Goal: Communication & Community: Answer question/provide support

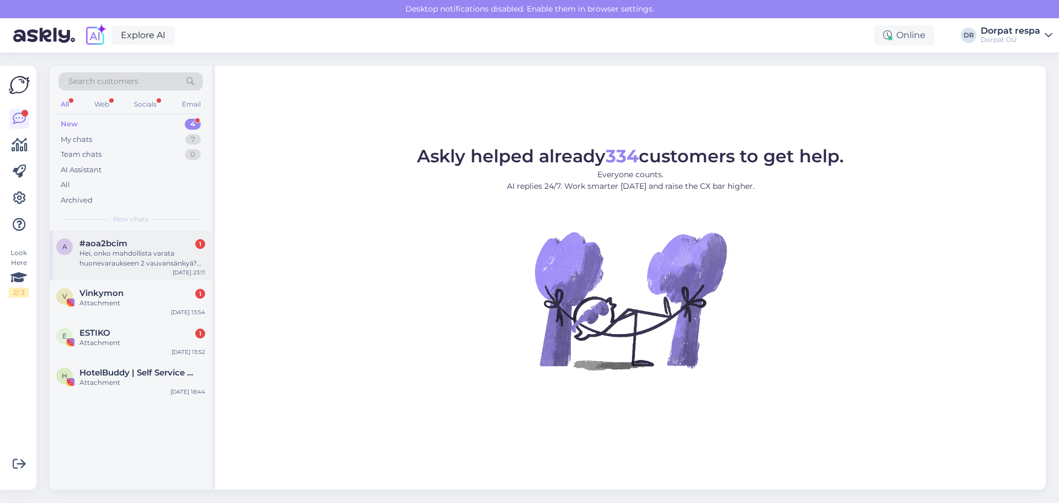
click at [134, 271] on div "a #aoa2bcim 1 Hei, onko mahdollista varata huonevaraukseen 2 vauvansänkyä? Tule…" at bounding box center [131, 256] width 162 height 50
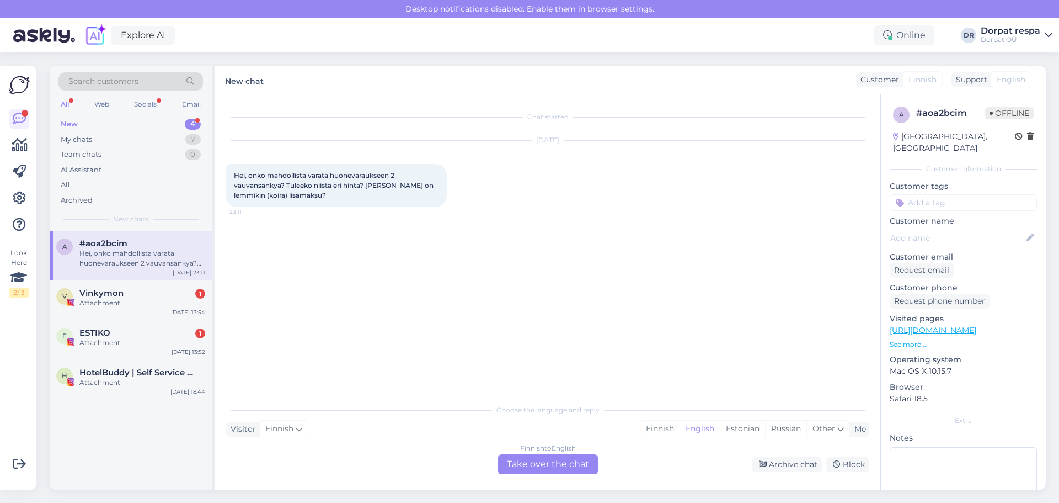
click at [573, 465] on div "Finnish to English Take over the chat" at bounding box center [548, 464] width 100 height 20
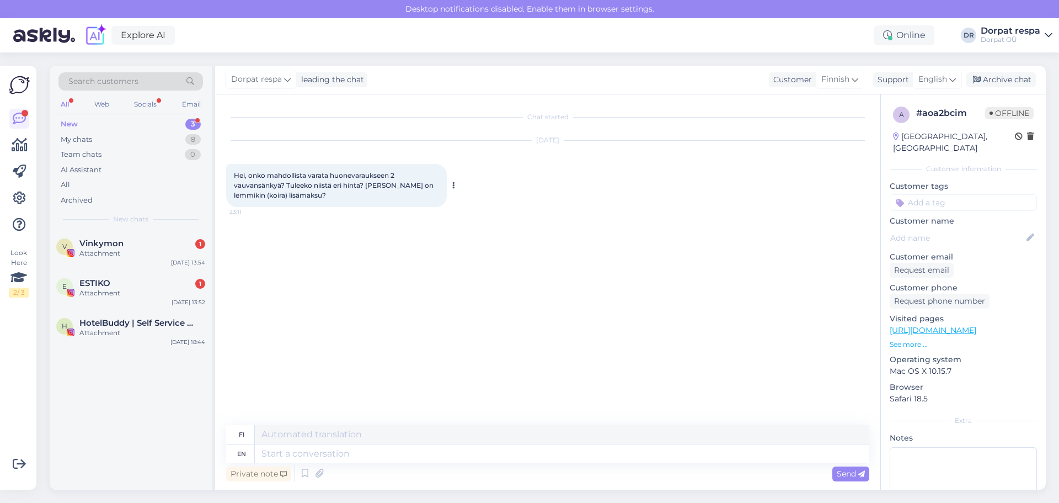
click at [286, 195] on span "Hei, onko mahdollista varata huonevaraukseen 2 vauvansänkyä? Tuleeko niistä eri…" at bounding box center [334, 185] width 201 height 28
drag, startPoint x: 237, startPoint y: 177, endPoint x: 286, endPoint y: 186, distance: 49.5
click at [291, 186] on span "Hei, onko mahdollista varata huonevaraukseen 2 vauvansänkyä? Tuleeko niistä eri…" at bounding box center [334, 185] width 201 height 28
click at [285, 186] on span "Hei, onko mahdollista varata huonevaraukseen 2 vauvansänkyä? Tuleeko niistä eri…" at bounding box center [334, 185] width 201 height 28
drag, startPoint x: 233, startPoint y: 177, endPoint x: 313, endPoint y: 204, distance: 85.0
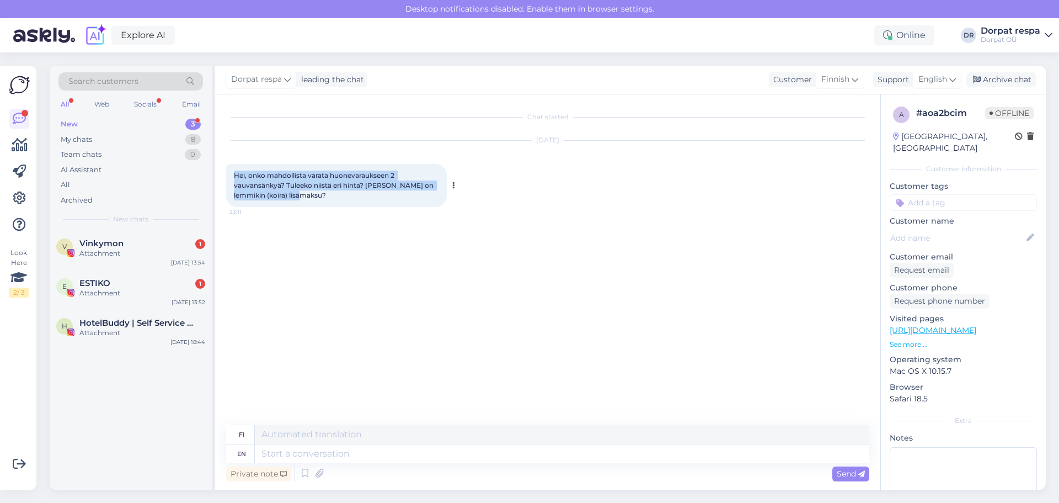
click at [313, 204] on div "Hei, onko mahdollista varata huonevaraukseen 2 vauvansänkyä? Tuleeko niistä eri…" at bounding box center [336, 185] width 221 height 43
copy span "Hei, onko mahdollista varata huonevaraukseen 2 vauvansänkyä? Tuleeko niistä eri…"
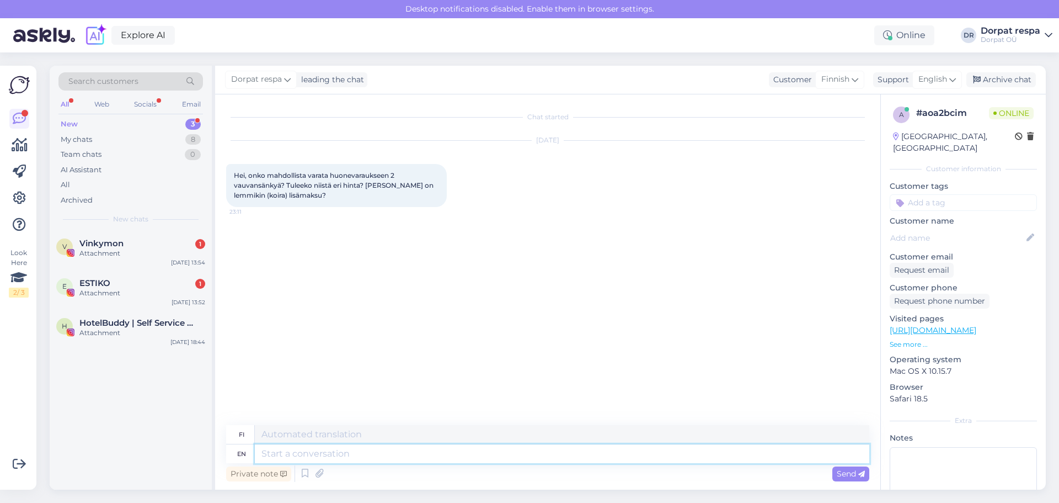
click at [380, 455] on textarea at bounding box center [562, 453] width 615 height 19
click at [241, 456] on div "en" at bounding box center [241, 453] width 9 height 19
click at [289, 462] on textarea at bounding box center [562, 453] width 615 height 19
type textarea "Hello!"
type textarea "Hei!"
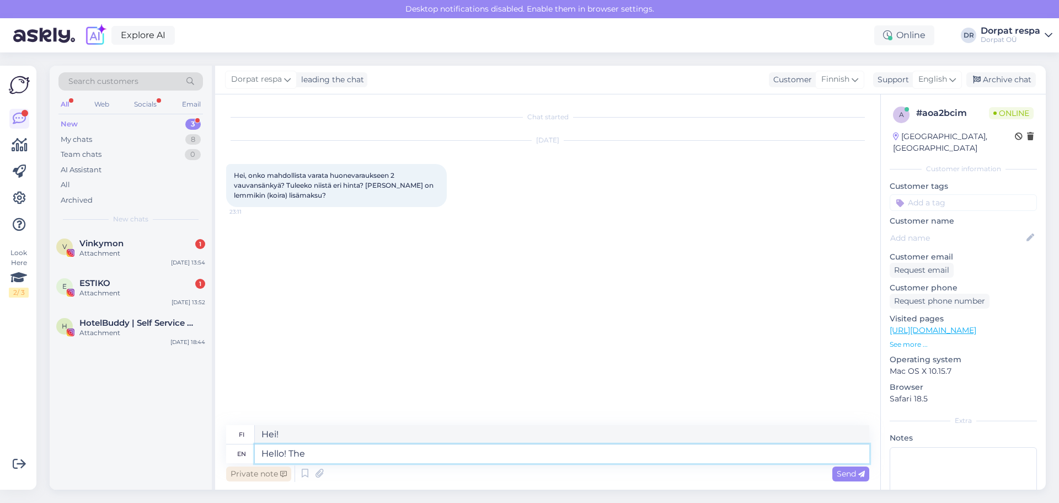
type textarea "Hello! The"
type textarea "Hei! The"
type textarea "Hello! The baby c"
type textarea "Hei! [GEOGRAPHIC_DATA]"
type textarea "Hello! The baby cots"
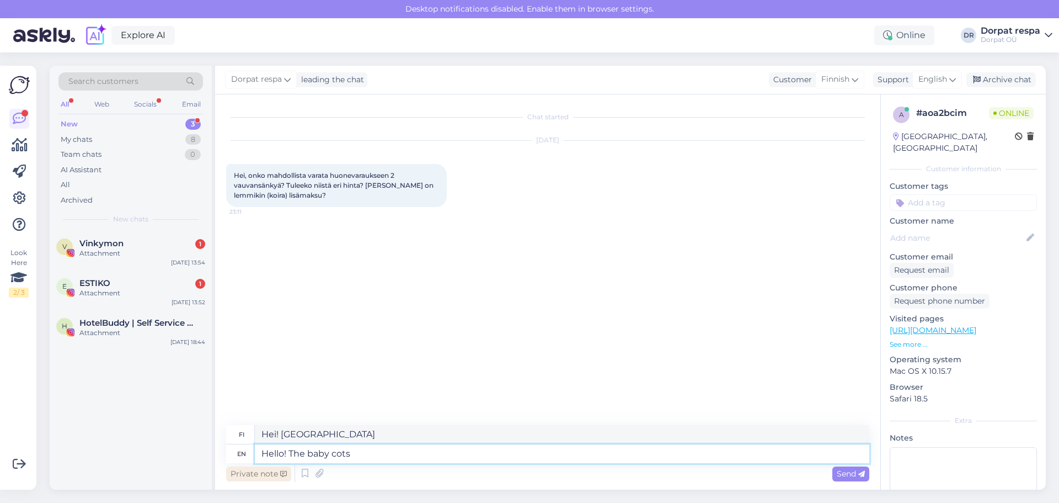
type textarea "Hei! Vauvansänky"
type textarea "Hello! The baby cots a"
type textarea "Hei! Vauvansängyt"
type textarea "Hello! The baby cots are f"
type textarea "Hei! Vauvansängyt ovat"
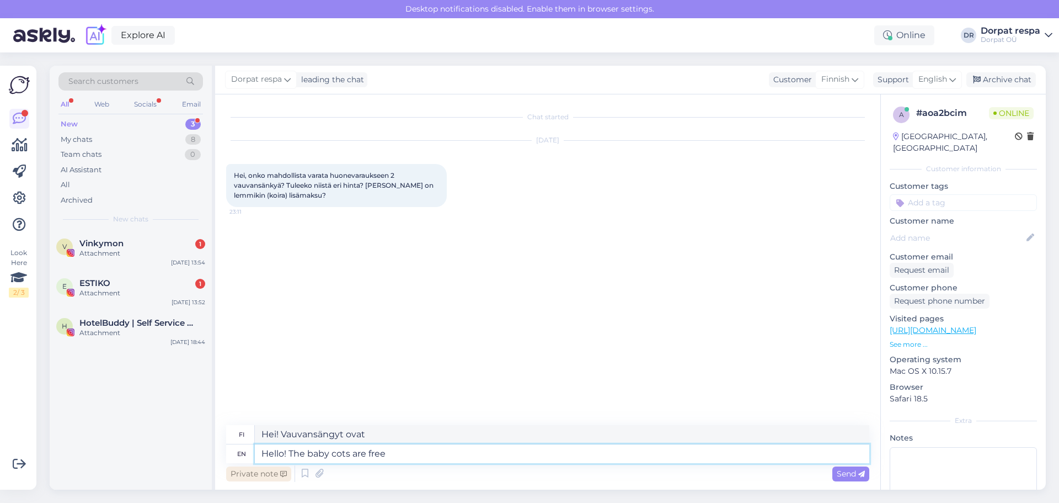
type textarea "Hello! The baby cots are free"
type textarea "Hei! Vauvansängyt ovat ilmaisia."
type textarea "Hello! The baby cots are free of cha"
type textarea "Hei! Vauvansängyt ovat ilmaisia"
type textarea "Hello! The baby cots are free of charge"
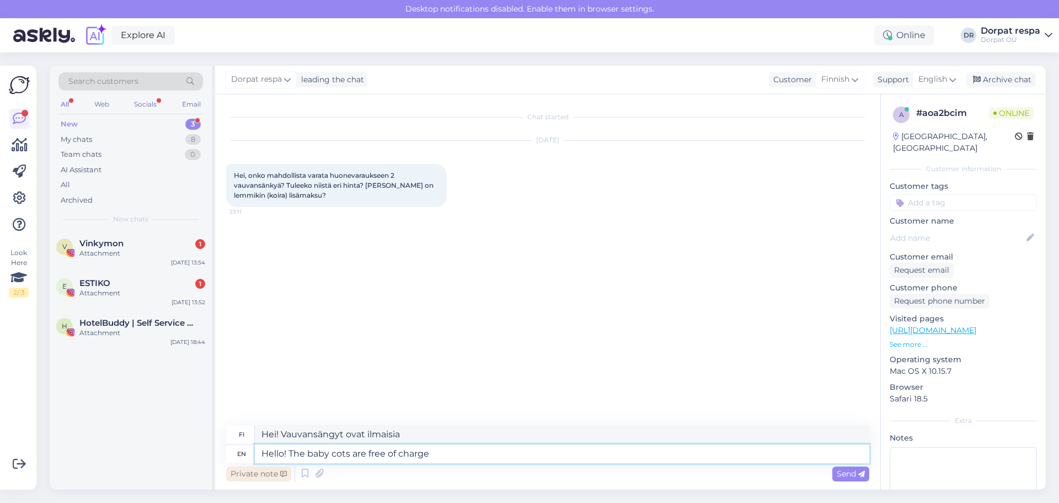
type textarea "Hei! Vauvansängyt ovat ilmaisia."
type textarea "Hello! The baby cots are free of charge and"
type textarea "Hei! Vauvansängyt ovat ilmaisia ​​ja"
type textarea "Hello! The baby cots are free of charge and it"
type textarea "Hei! Vauvansängyt ovat ilmaisia ​​ja ne"
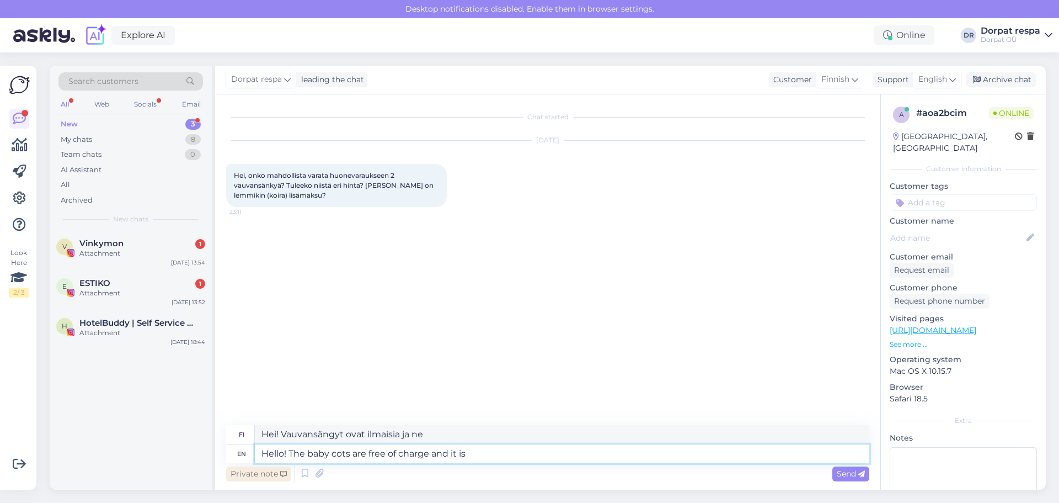
type textarea "Hello! The baby cots are free of charge and it is p"
type textarea "Hei! Vauvansängyt ovat ilmaisia ​​ja ne ovat"
type textarea "Hello! The baby cots are free of charge and it is possible to"
type textarea "Hei! Vauvansängyt ovat ilmaisia ​​ja ne ovat mahdollisia"
type textarea "Hello! The baby cots are free of charge and it is possible to have m"
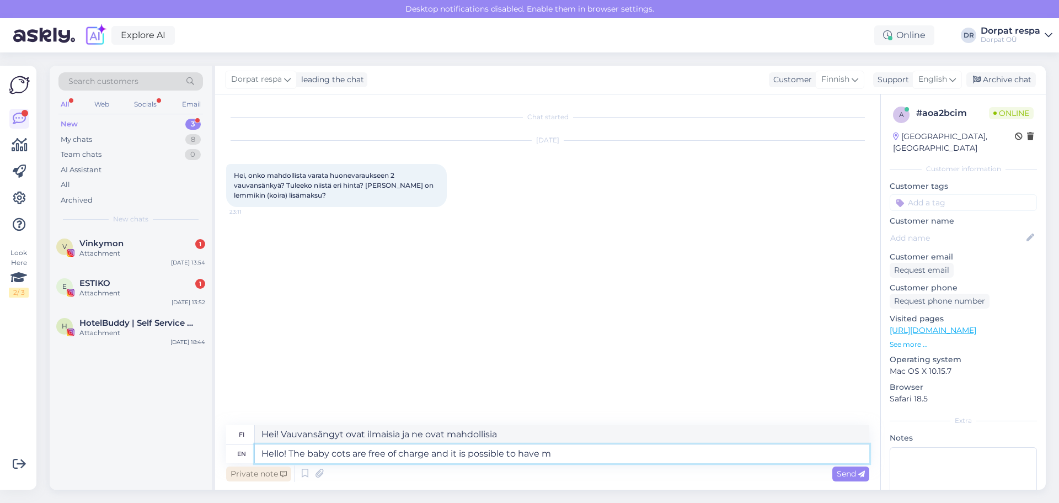
type textarea "Hei! Vauvansängyt ovat ilmaisia ​​ja niitä on mahdollista saada"
type textarea "Hello! The baby cots are free of charge and it is possible to have multiple i"
type textarea "Hei! Vauvansängyt ovat ilmaisia ​​ja niitä on mahdollista saada useita."
type textarea "Hello! The baby cots are free of charge and it is possible to have multiple in"
type textarea "Hei! Vauvansängyt ovat ilmaisia ​​ja niitä on mahdollista saada useampia."
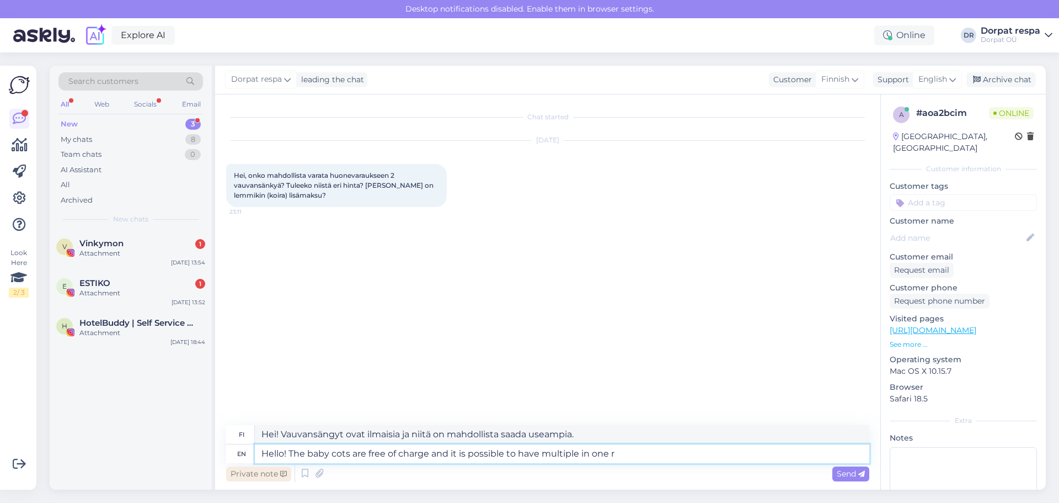
type textarea "Hello! The baby cots are free of charge and it is possible to have multiple in …"
type textarea "Hei! Vauvansängyt ovat ilmaisia ​​ja niitä voi laittaa useampiin [PERSON_NAME] …"
type textarea "Hello! The baby cots are free of charge and it is possible to have multiple in …"
type textarea "Hei! Vauvansängyt ovat ilmaisia ​​ja niitä on mahdollista saada useampi [PERSON…"
type textarea "Hello! The baby cots are free of charge and it is possible to have multiple in …"
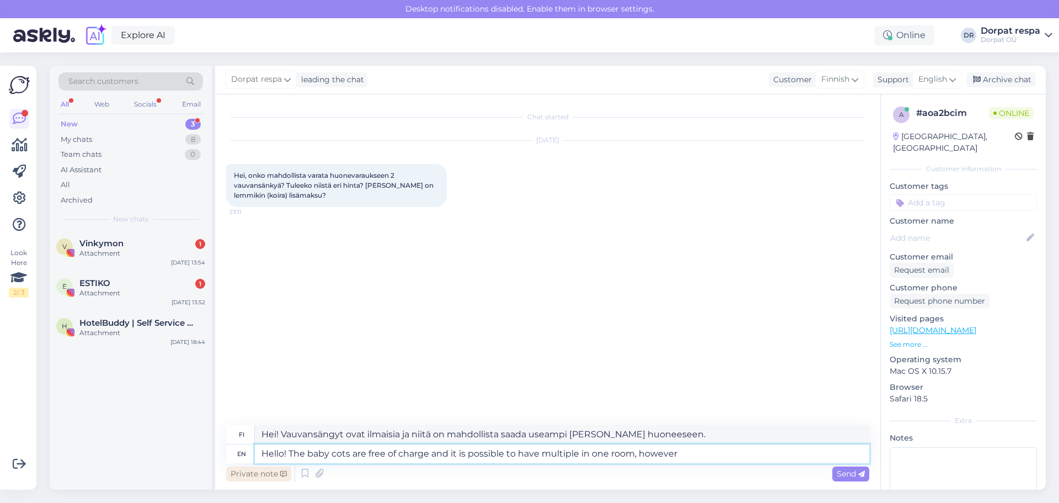
type textarea "Hei! Vauvansängyt ovat ilmaisia, ja niitä on mahdollista saada useita [PERSON_N…"
type textarea "Hello! The baby cots are free of charge and it is possible to have multiple in …"
type textarea "Hei! Vauvansängyt ovat ilmaisia ​​ja niitä on mahdollista saada useita [PERSON_…"
type textarea "Hello! The baby cots are free of charge and it is possible to have multiple in …"
type textarea "Hei! Vauvansängyt ovat ilmaisia ​​ja niitä on mahdollista saada useampi [PERSON…"
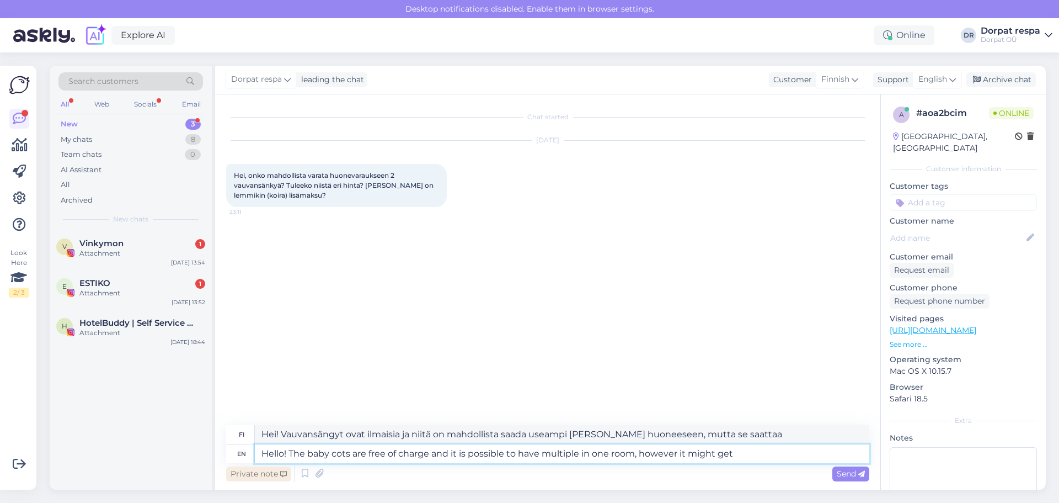
type textarea "Hello! The baby cots are free of charge and it is possible to have multiple in …"
type textarea "Hei! Vauvansängyt ovat ilmaisia ​​ja niitä on mahdollista saada useampi [PERSON…"
type textarea "Hello! The baby cots are free of charge and it is possible to have multiple in …"
type textarea "Hei! Vauvansängyt ovat ilmaisia ​​ja niitä on mahdollista saada useampi [PERSON…"
type textarea "Hello! The baby cots are free of charge and it is possible to have multiple in …"
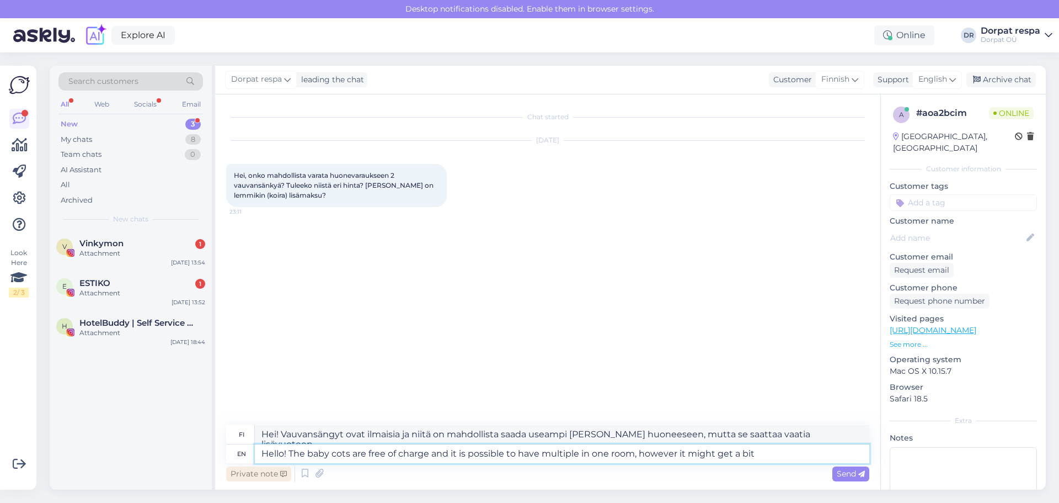
type textarea "Hei! Vauvansängyt ovat ilmaisia ​​ja niitä on mahdollista saada useampi [PERSON…"
type textarea "Hello! The baby cots are free of charge and it is possible to have multiple in …"
type textarea "Hei! Vauvansängyt ovat ilmaisia ​​ja niitä on mahdollista saada useampi [PERSON…"
type textarea "Hello! The baby cots are free of charge and it is possible to have multiple in …"
type textarea "Hei! Vauvansängyt ovat ilmaisia ​​ja niitä on mahdollista saada useampi [PERSON…"
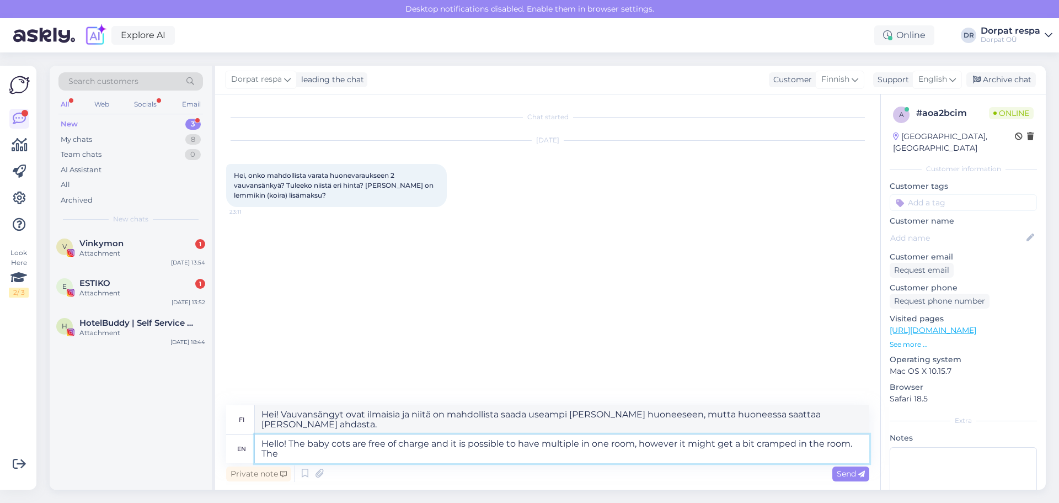
type textarea "Hello! The baby cots are free of charge and it is possible to have multiple in …"
type textarea "! Vauvansängyt ovat ilmaisia ​​[PERSON_NAME] huoneeseen voi laittaa useita, mut…"
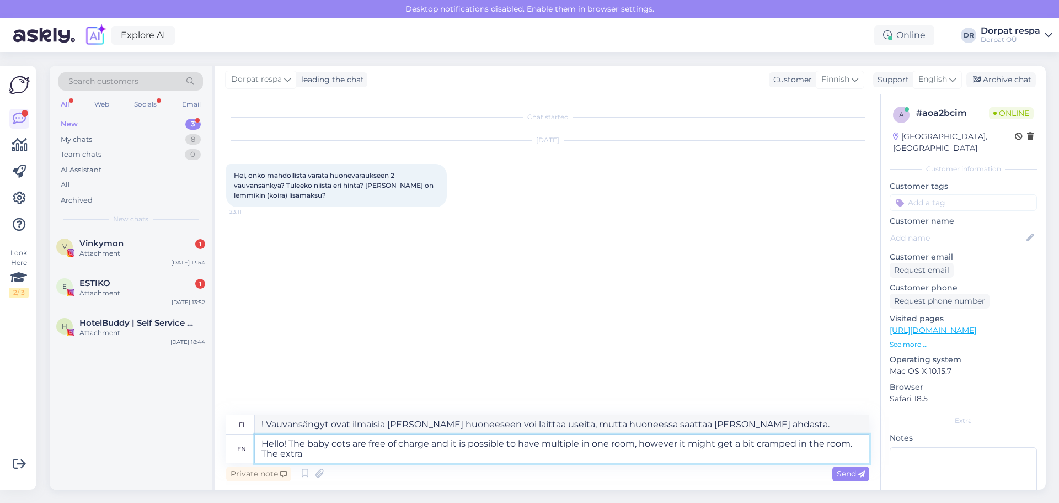
type textarea "Hello! The baby cots are free of charge and it is possible to have multiple in …"
type textarea "Hei! Vauvansängyt ovat ilmaisia ​​[PERSON_NAME] huoneeseen voi laittaa useita, …"
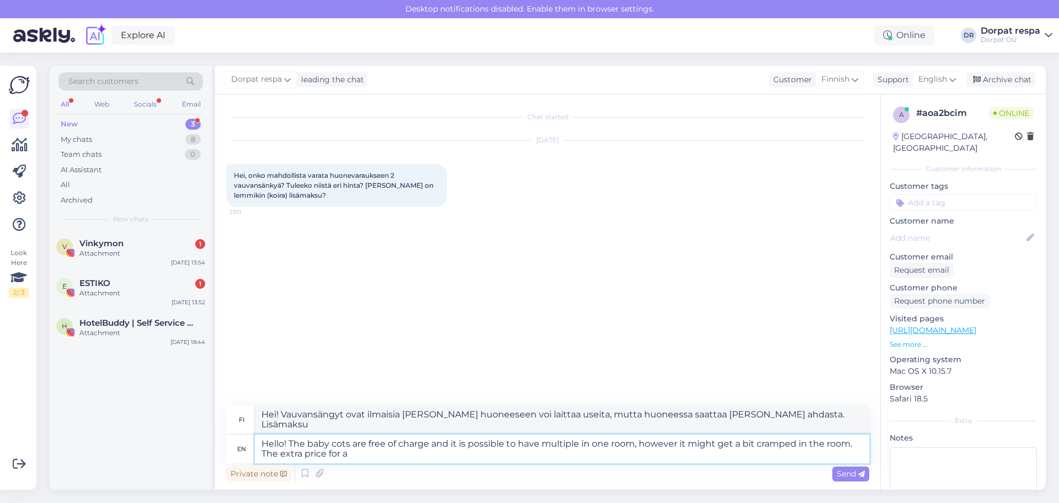
type textarea "Hello! The baby cots are free of charge and it is possible to have multiple in …"
type textarea "Hei! Vauvansängyt ovat ilmaisia ​​[PERSON_NAME] huoneeseen voi laittaa useita, …"
type textarea "Hello! The baby cots are free of charge and it is possible to have multiple in …"
type textarea "Hei! Vauvansängyt ovat ilmaisia ​​[PERSON_NAME] huoneeseen voi laittaa useita, …"
type textarea "Hello! The baby cots are free of charge and it is possible to have multiple in …"
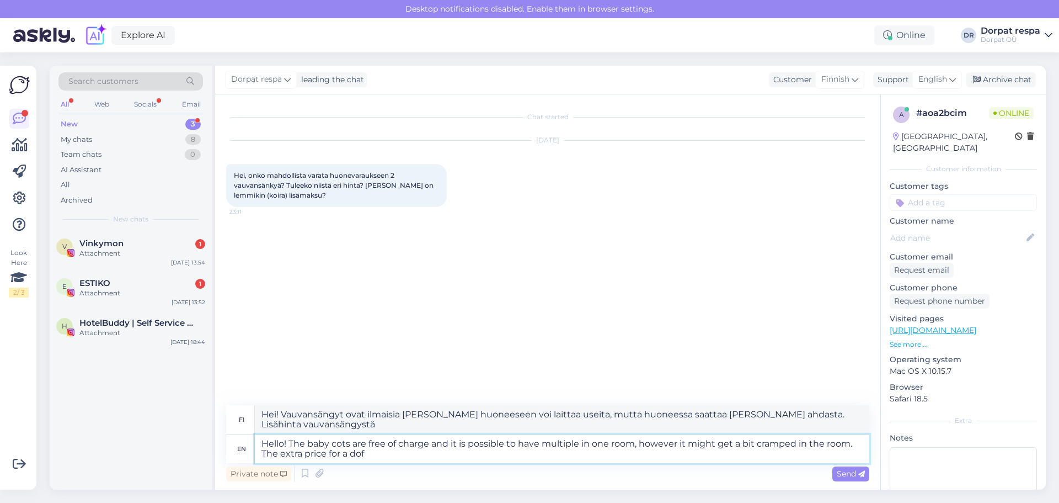
type textarea "Hei! Vauvansängyt ovat ilmaisia ​​[PERSON_NAME] huoneeseen voi laittaa useita, …"
type textarea "Hello! The baby cots are free of charge and it is possible to have multiple in …"
type textarea "Hei! Vauvansängyt ovat ilmaisia ​​[PERSON_NAME] huoneeseen voi laittaa useita, …"
type textarea "Hello! The baby cots are free of charge and it is possible to have multiple in …"
type textarea "Hei! Vauvansängyt ovat ilmaisia ​​[PERSON_NAME] huoneeseen voi laittaa useita, …"
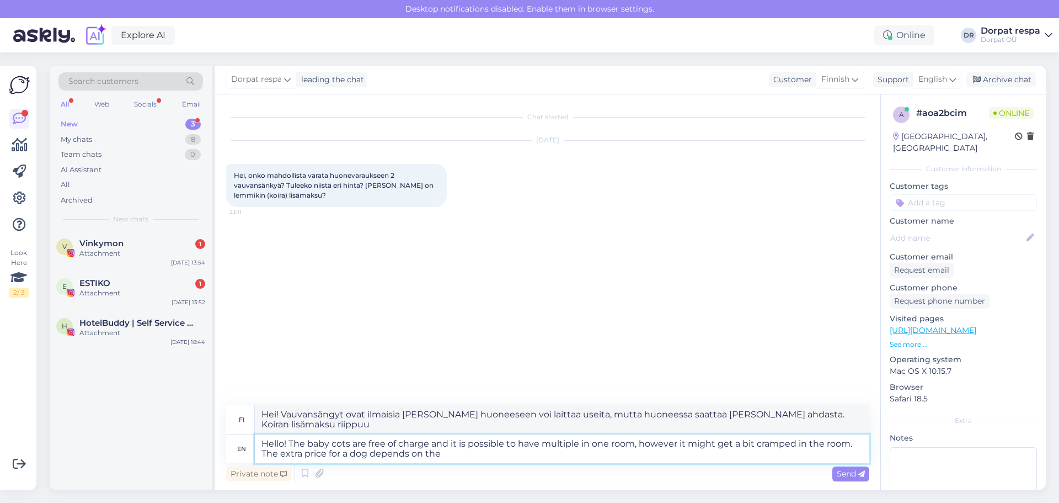
type textarea "Hello! The baby cots are free of charge and it is possible to have multiple in …"
type textarea "Hei! Vauvansängyt ovat ilmaisia ​​[PERSON_NAME] huoneeseen voi laittaa useita, …"
type textarea "Hello! The baby cots are free of charge and it is possible to have multiple in …"
type textarea "Hei! Vauvansängyt ovat ilmaisia ​​[PERSON_NAME] huoneeseen voi laittaa useita, …"
type textarea "Hello! The baby cots are free of charge and it is possible to have multiple in …"
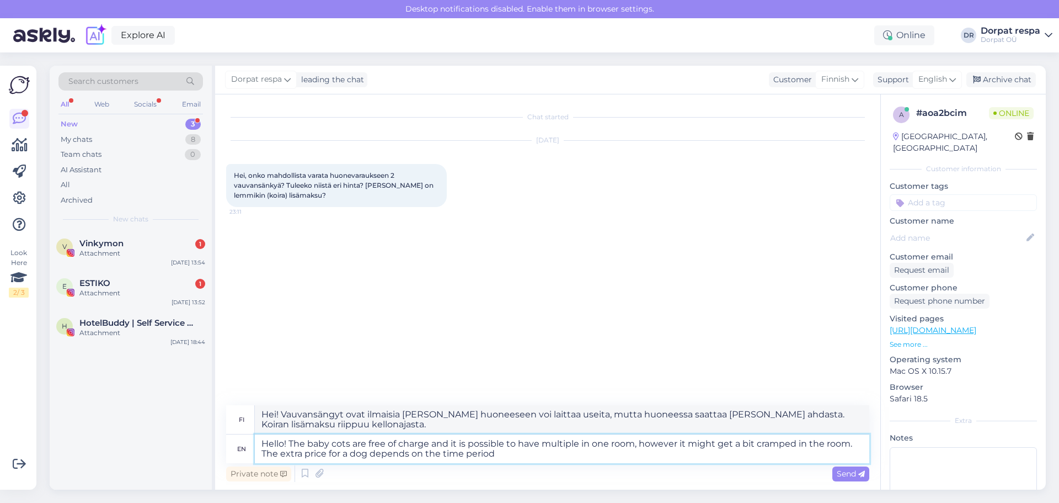
type textarea "Hei! Vauvansängyt ovat ilmaisia ​​[PERSON_NAME] huoneeseen voi laittaa useita, …"
type textarea "Hello! The baby cots are free of charge and it is possible to have multiple in …"
type textarea "Hei! Vauvansängyt ovat ilmaisia ​​[PERSON_NAME] huoneeseen voi laittaa useita, …"
type textarea "Hello! The baby cots are free of charge and it is possible to have multiple in …"
type textarea "Hei! Vauvansängyt ovat ilmaisia ​​[PERSON_NAME] huoneeseen voi laittaa useita, …"
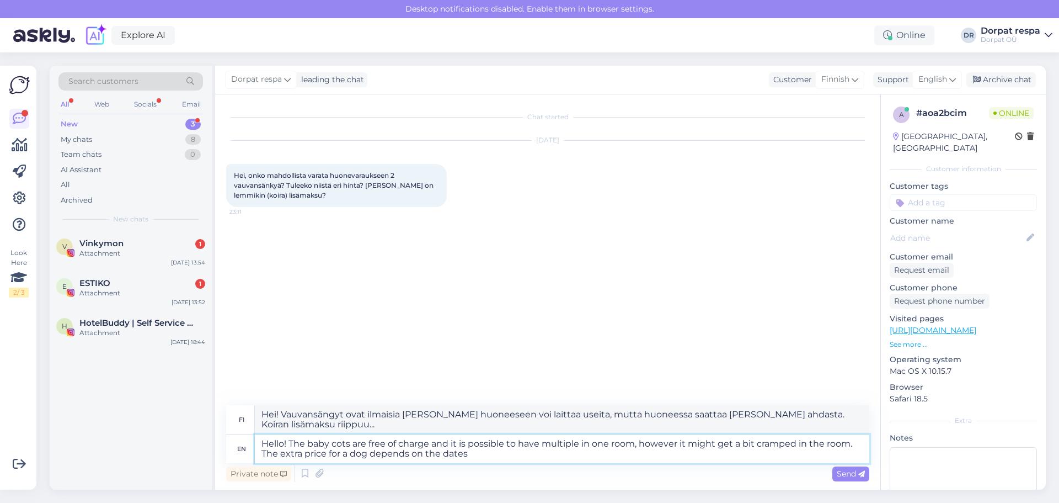
type textarea "Hello! The baby cots are free of charge and it is possible to have multiple in …"
type textarea "Hei! Vauvansängyt ovat ilmaisia ​​[PERSON_NAME] huoneeseen voi laittaa useita, …"
type textarea "Hello! The baby cots are free of charge and it is possible to have multiple in …"
type textarea "Hei! Vauvansängyt ovat ilmaisia ​​[PERSON_NAME] huoneeseen voi laittaa useita, …"
type textarea "Hello! The baby cots are free of charge and it is possible to have multiple in …"
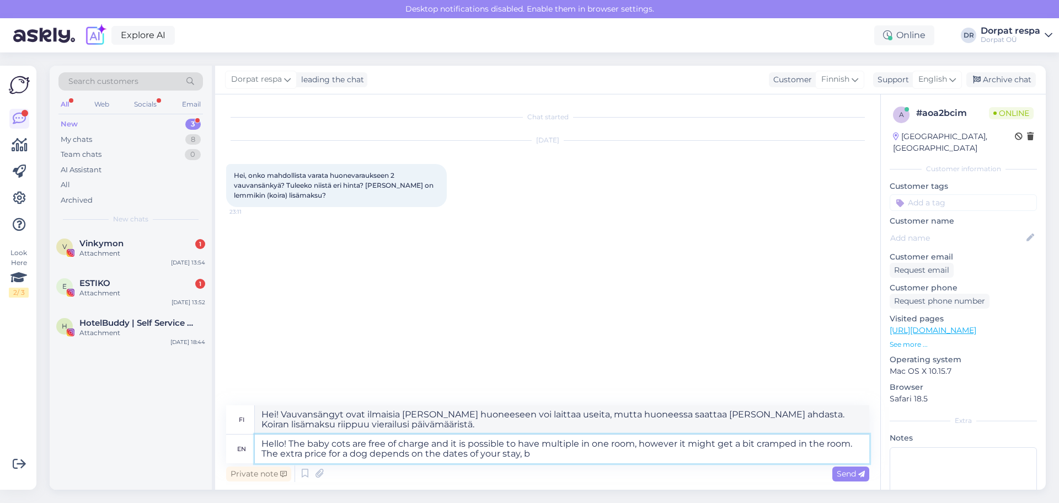
type textarea "Hei! Vauvansängyt ovat ilmaisia ​​[PERSON_NAME] huoneeseen voi laittaa useita, …"
type textarea "Hello! The baby cots are free of charge and it is possible to have multiple in …"
type textarea "Hei! Vauvansängyt ovat ilmaisia ​​[PERSON_NAME] huoneeseen voi laittaa useita, …"
type textarea "Hello! The baby cots are free of charge and it is possible to have multiple in …"
type textarea "Hei! Vauvansängyt ovat ilmaisia ​​[PERSON_NAME] huoneeseen voi laittaa useita, …"
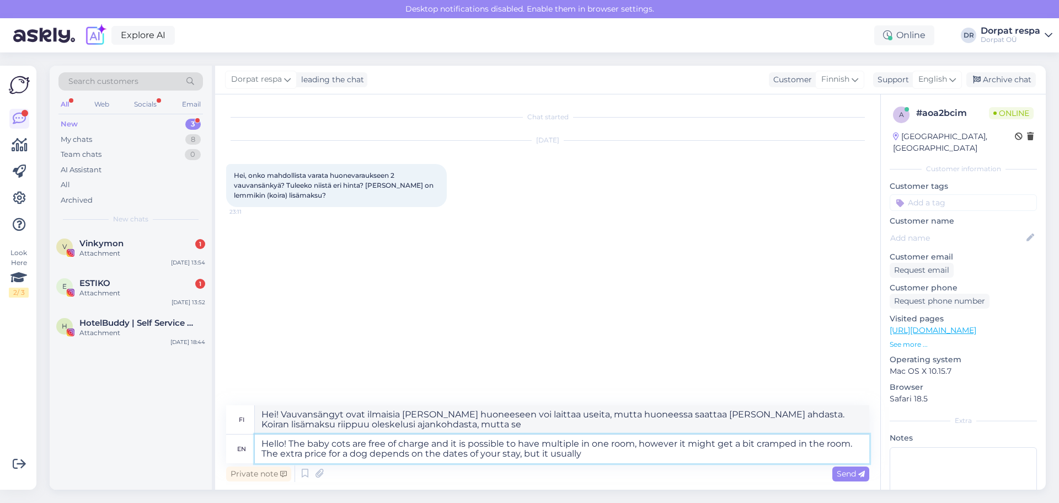
type textarea "Hello! The baby cots are free of charge and it is possible to have multiple in …"
type textarea "Hei! Vauvansängyt ovat ilmaisia ​​[PERSON_NAME] huoneeseen voi laittaa useita, …"
type textarea "Hello! The baby cots are free of charge and it is possible to have multiple in …"
type textarea "Hei! Vauvansängyt ovat ilmaisia ​​[PERSON_NAME] huoneeseen voi majoittaa useita…"
type textarea "Hello! The baby cots are free of charge and it is possible to have multiple in …"
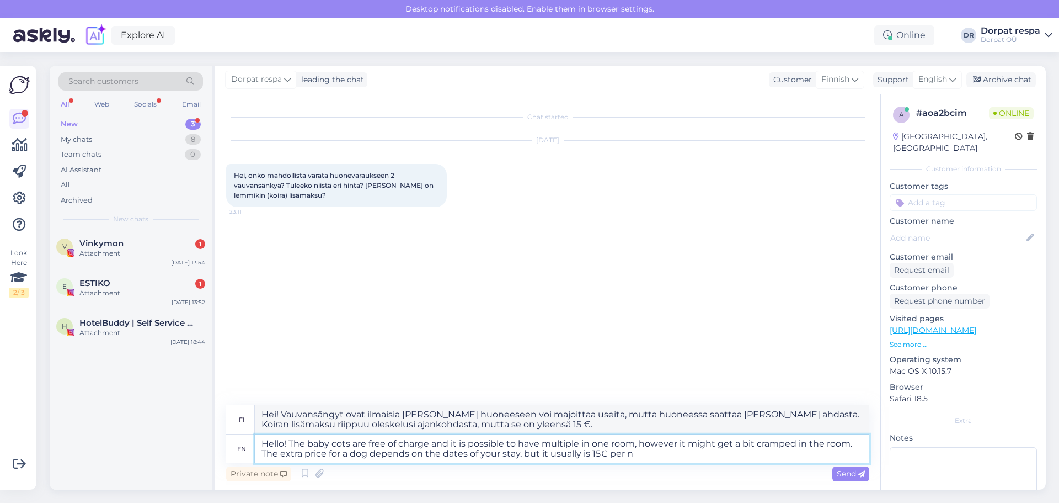
type textarea "Hei! Vauvansängyt ovat ilmaisia ​​[PERSON_NAME] huoneeseen voi majoittaa useita…"
type textarea "Hello! The baby cots are free of charge and it is possible to have multiple in …"
type textarea "Hei! Vauvansängyt ovat ilmaisia ​​[PERSON_NAME] huoneeseen voi laittaa useita, …"
type textarea "Hello! The baby cots are free of charge and it is possible to have multiple in …"
type textarea "Hei! Vauvansängyt ovat ilmaisia ​​[PERSON_NAME] huoneeseen voi majoittaa useita…"
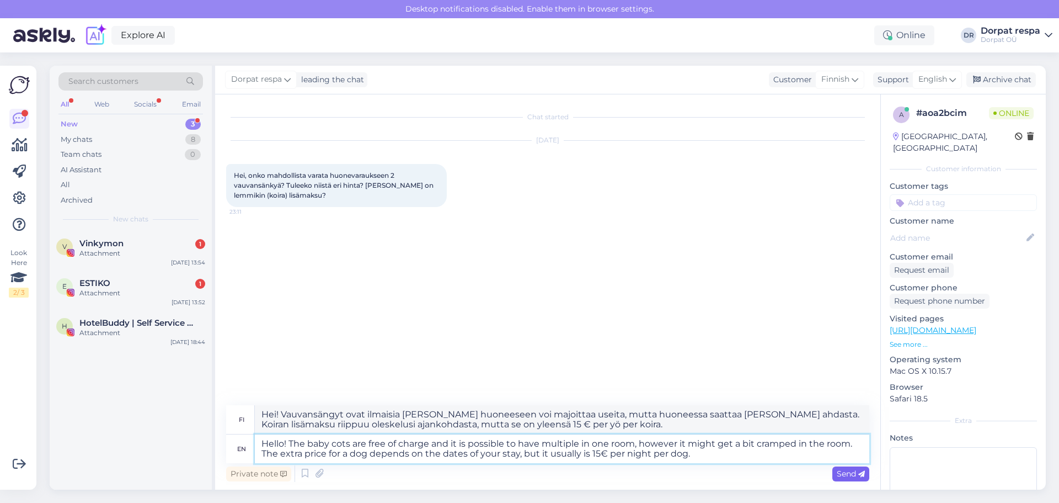
type textarea "Hello! The baby cots are free of charge and it is possible to have multiple in …"
click at [840, 476] on span "Send" at bounding box center [851, 473] width 28 height 10
